Goal: Participate in discussion: Engage in conversation with other users on a specific topic

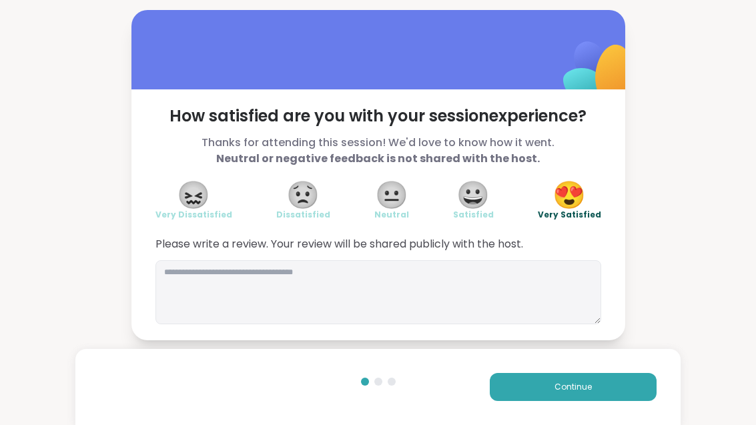
click at [582, 399] on button "Continue" at bounding box center [573, 387] width 167 height 28
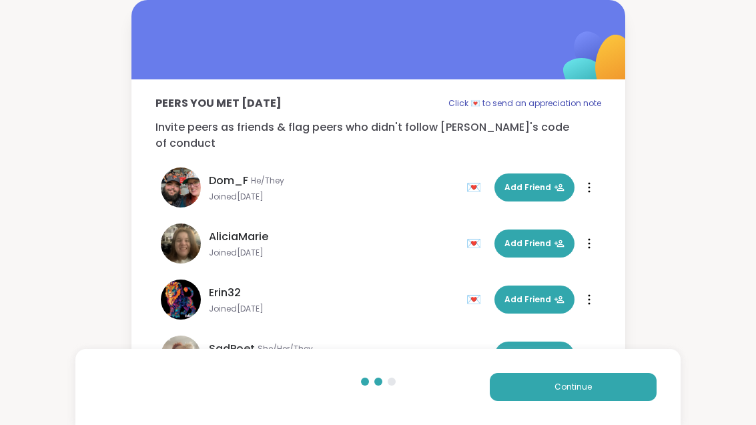
click at [588, 404] on div "Continue" at bounding box center [377, 387] width 604 height 76
click at [622, 393] on button "Continue" at bounding box center [573, 387] width 167 height 28
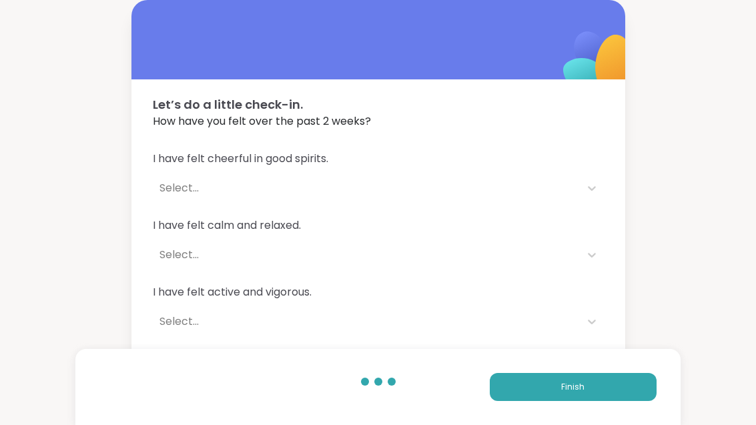
click at [622, 387] on button "Finish" at bounding box center [573, 387] width 167 height 28
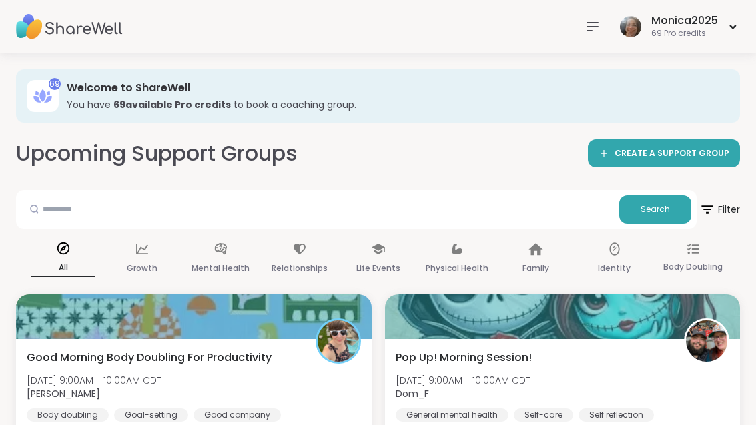
click at [622, 355] on div "Pop Up! Morning Session! [DATE] 9:00AM - 10:00AM CDT Dom_F General mental healt…" at bounding box center [562, 385] width 334 height 72
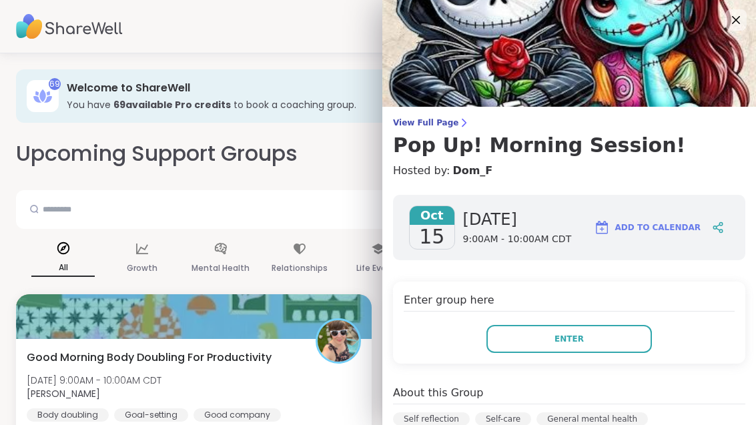
click at [634, 343] on button "Enter" at bounding box center [568, 339] width 165 height 28
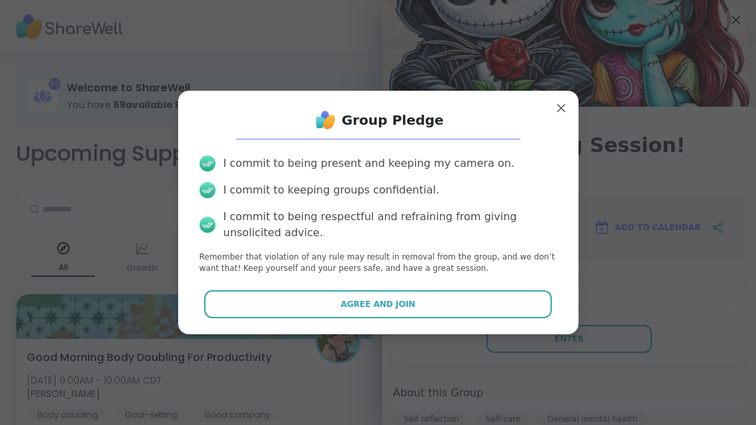
click at [514, 307] on button "Agree and Join" at bounding box center [377, 304] width 347 height 28
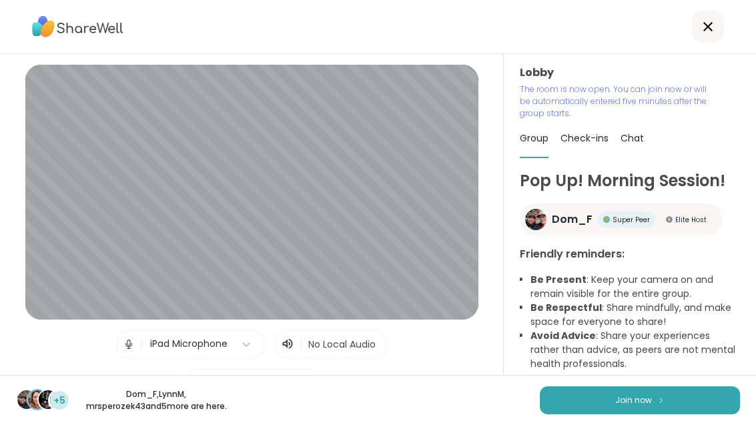
click at [712, 22] on icon at bounding box center [708, 27] width 16 height 16
